Goal: Task Accomplishment & Management: Manage account settings

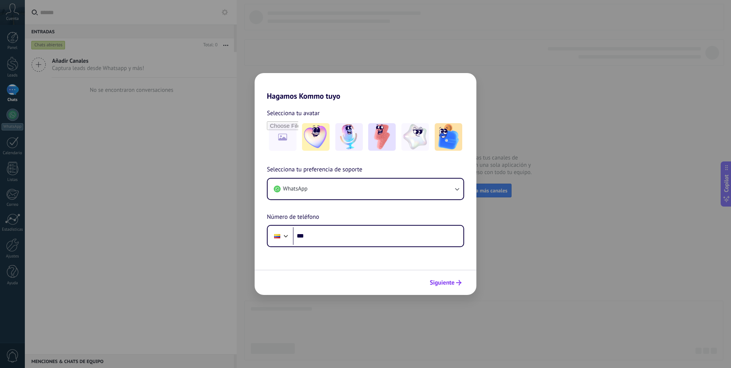
click at [448, 283] on span "Siguiente" at bounding box center [442, 282] width 25 height 5
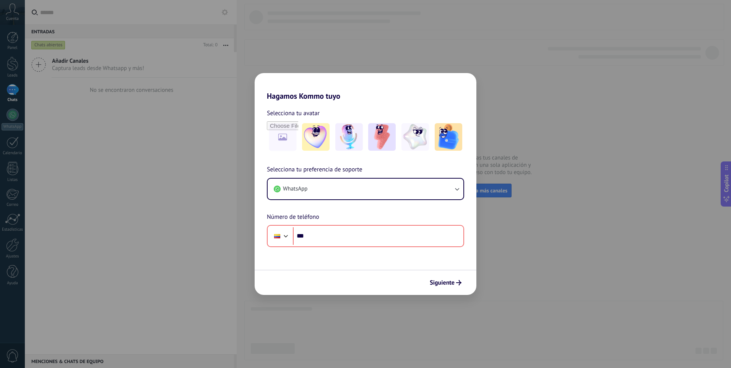
click at [567, 77] on div "Hagamos Kommo tuyo Selecciona tu avatar Selecciona tu preferencia de soporte Wh…" at bounding box center [365, 184] width 731 height 368
click at [326, 191] on button "WhatsApp" at bounding box center [366, 188] width 196 height 21
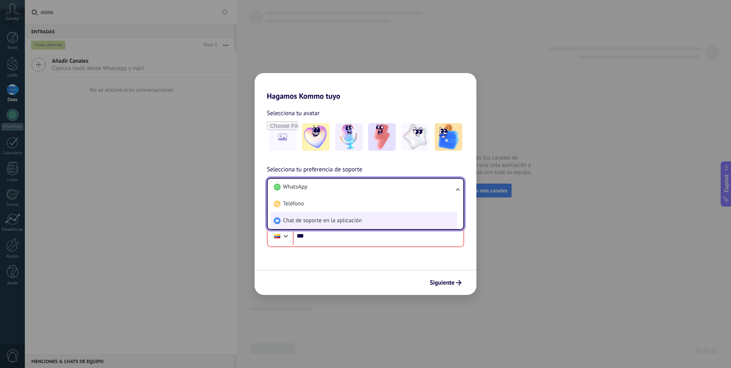
click at [320, 220] on span "Chat de soporte en la aplicación" at bounding box center [322, 221] width 79 height 8
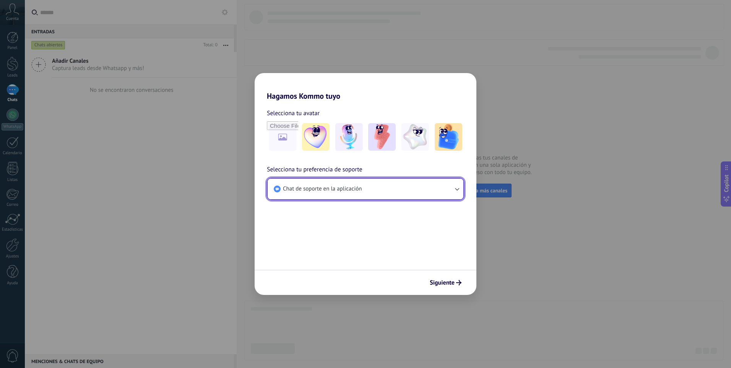
click at [322, 195] on button "Chat de soporte en la aplicación" at bounding box center [366, 188] width 196 height 21
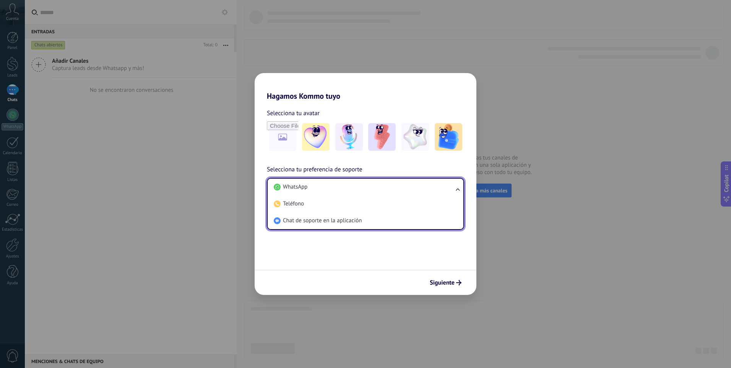
click at [322, 195] on li "Teléfono" at bounding box center [364, 203] width 187 height 17
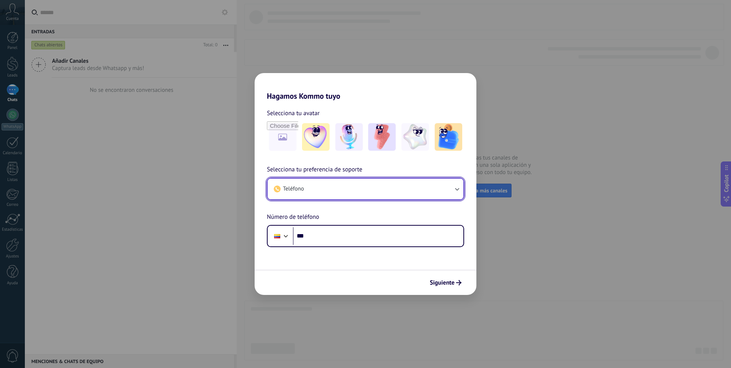
click at [322, 195] on button "Teléfono" at bounding box center [366, 188] width 196 height 21
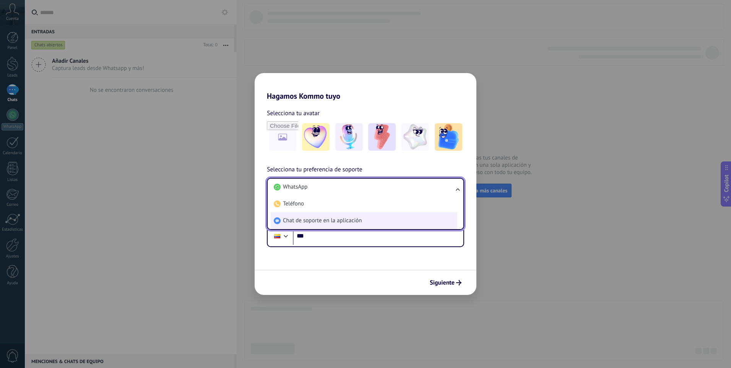
click at [316, 220] on span "Chat de soporte en la aplicación" at bounding box center [322, 221] width 79 height 8
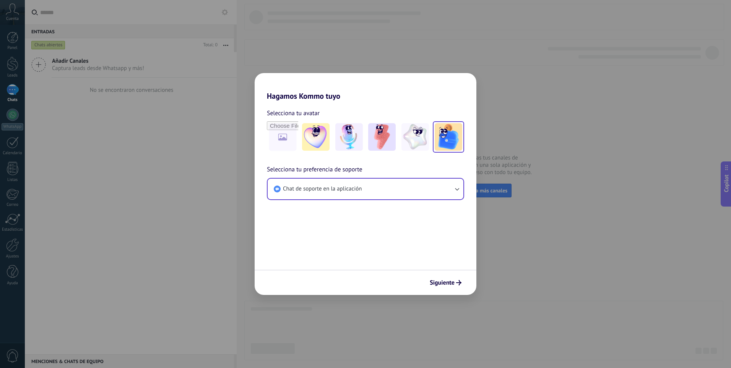
click at [452, 133] on img at bounding box center [449, 137] width 28 height 28
click at [438, 285] on span "Siguiente" at bounding box center [442, 282] width 25 height 5
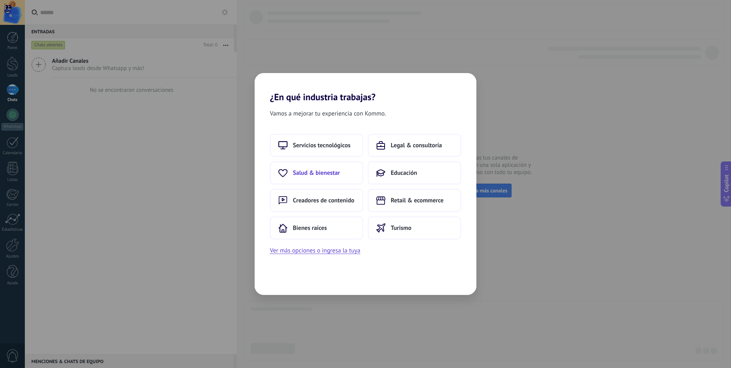
click at [336, 175] on span "Salud & bienestar" at bounding box center [316, 173] width 47 height 8
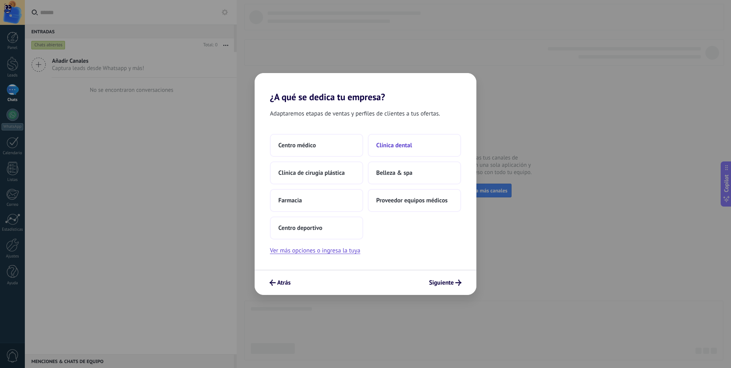
click at [389, 145] on span "Clínica dental" at bounding box center [394, 145] width 36 height 8
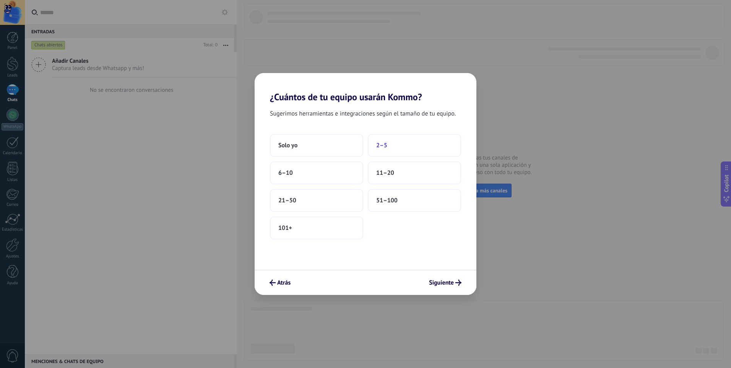
click at [396, 147] on button "2–5" at bounding box center [414, 145] width 93 height 23
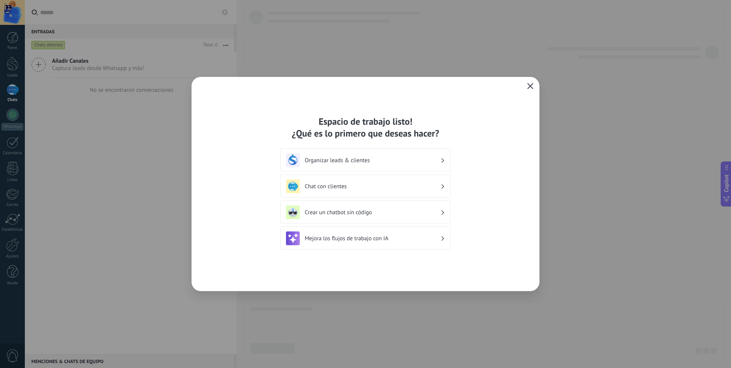
click at [532, 86] on icon "button" at bounding box center [530, 86] width 6 height 6
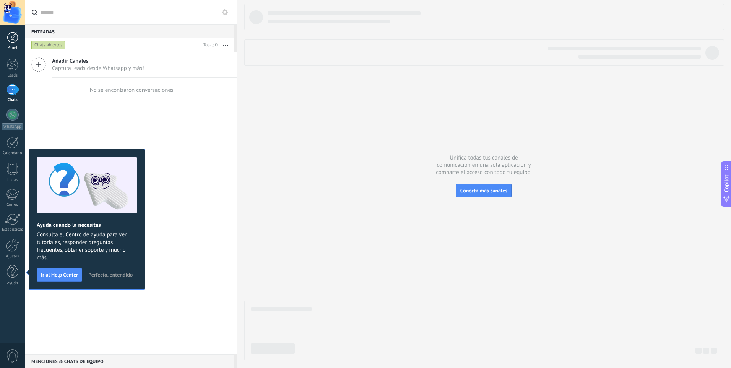
click at [13, 42] on div at bounding box center [12, 37] width 11 height 11
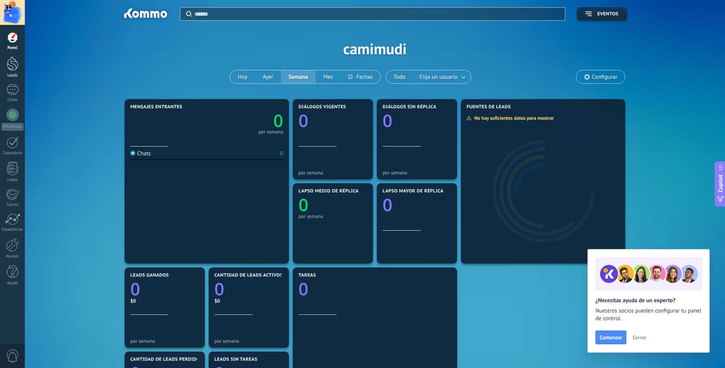
click at [13, 60] on div at bounding box center [12, 64] width 11 height 14
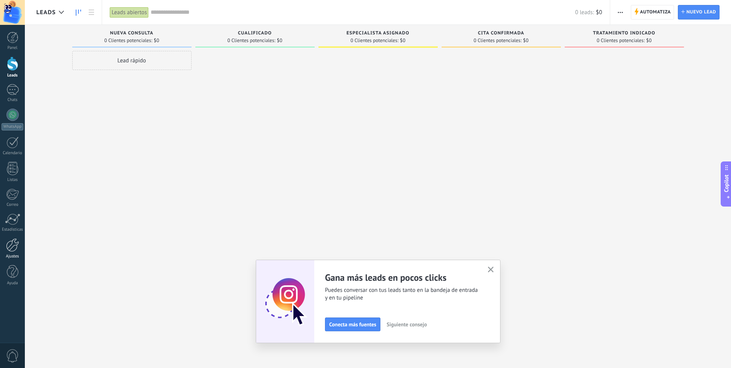
click at [11, 240] on div at bounding box center [12, 244] width 13 height 13
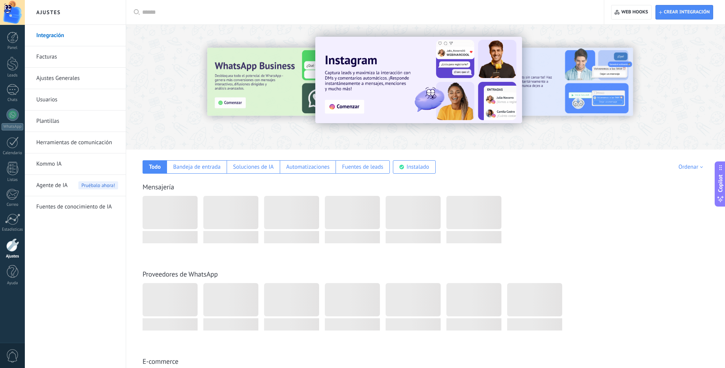
click at [52, 122] on link "Plantillas" at bounding box center [77, 120] width 82 height 21
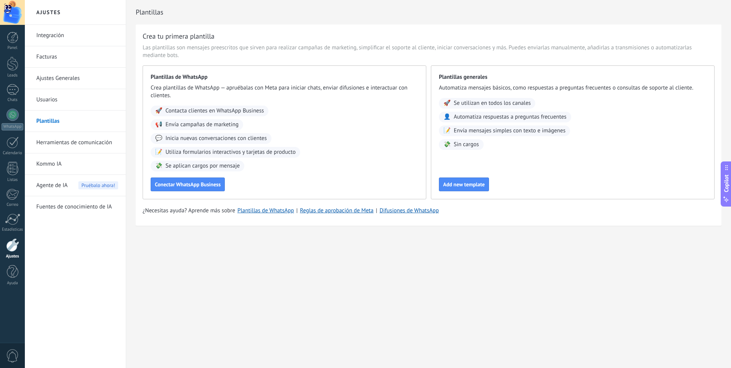
click at [11, 238] on div "Panel Leads Chats WhatsApp Clientes" at bounding box center [12, 162] width 25 height 261
click at [11, 246] on div at bounding box center [12, 244] width 13 height 13
